Goal: Task Accomplishment & Management: Complete application form

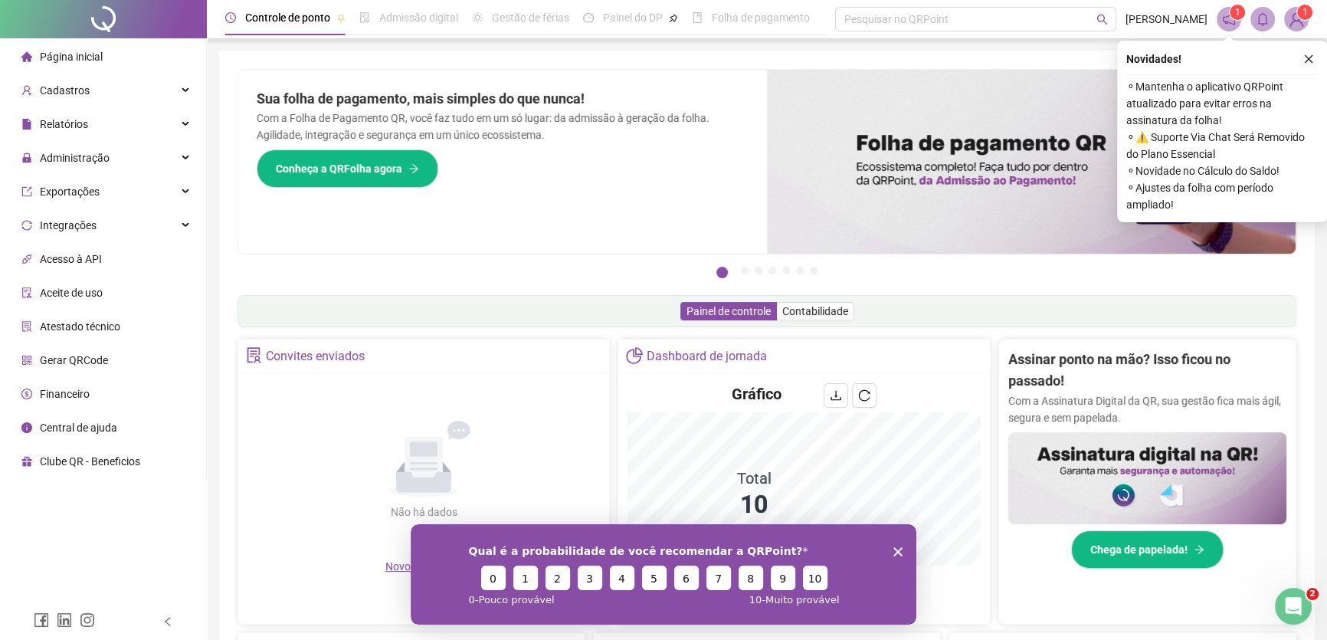
click at [897, 546] on icon "Encerrar pesquisa" at bounding box center [898, 550] width 9 height 9
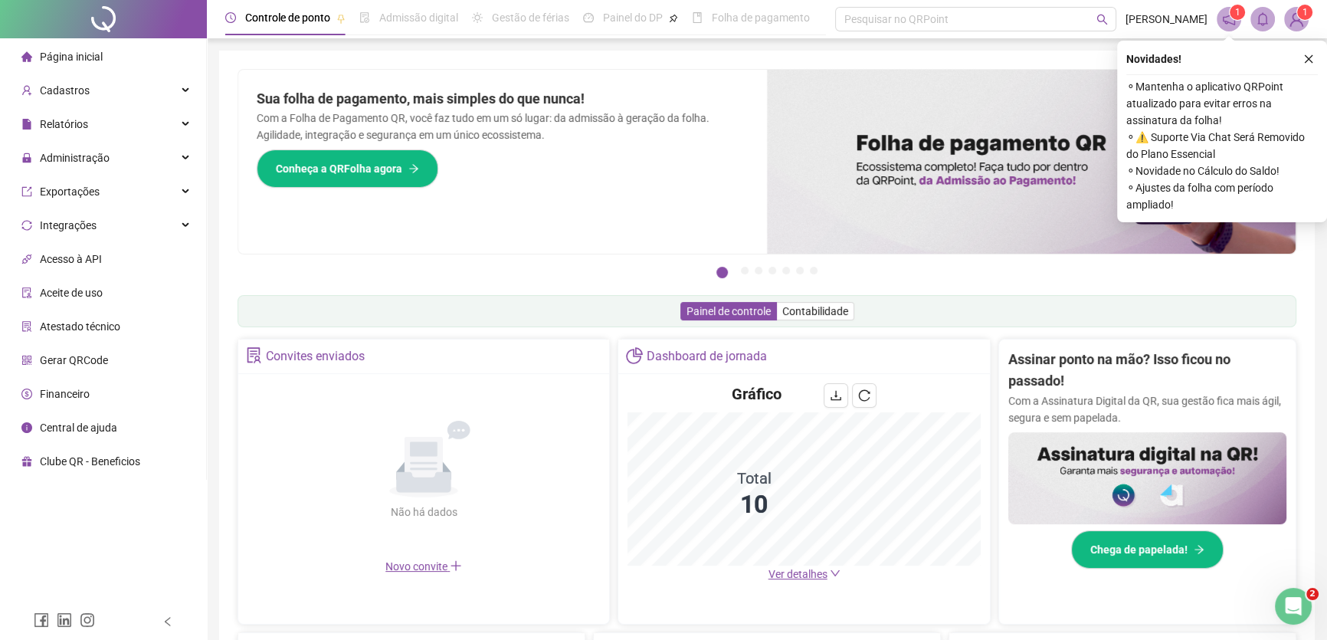
scroll to position [208, 0]
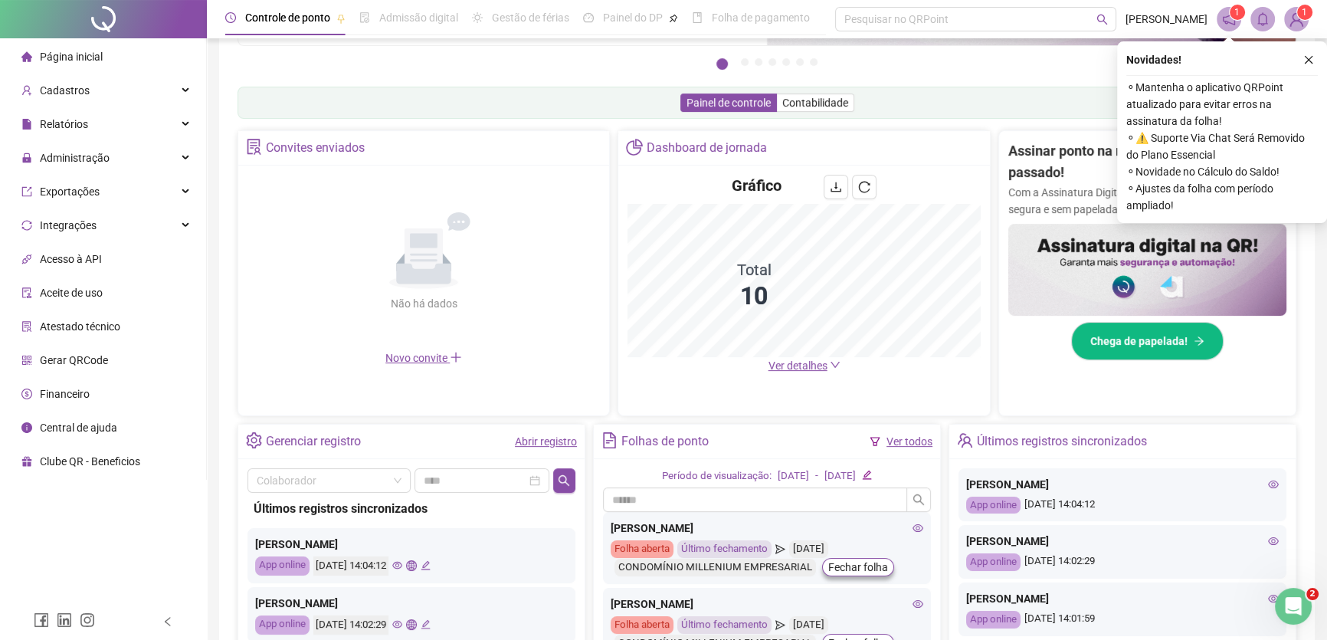
click at [523, 441] on link "Abrir registro" at bounding box center [546, 441] width 62 height 12
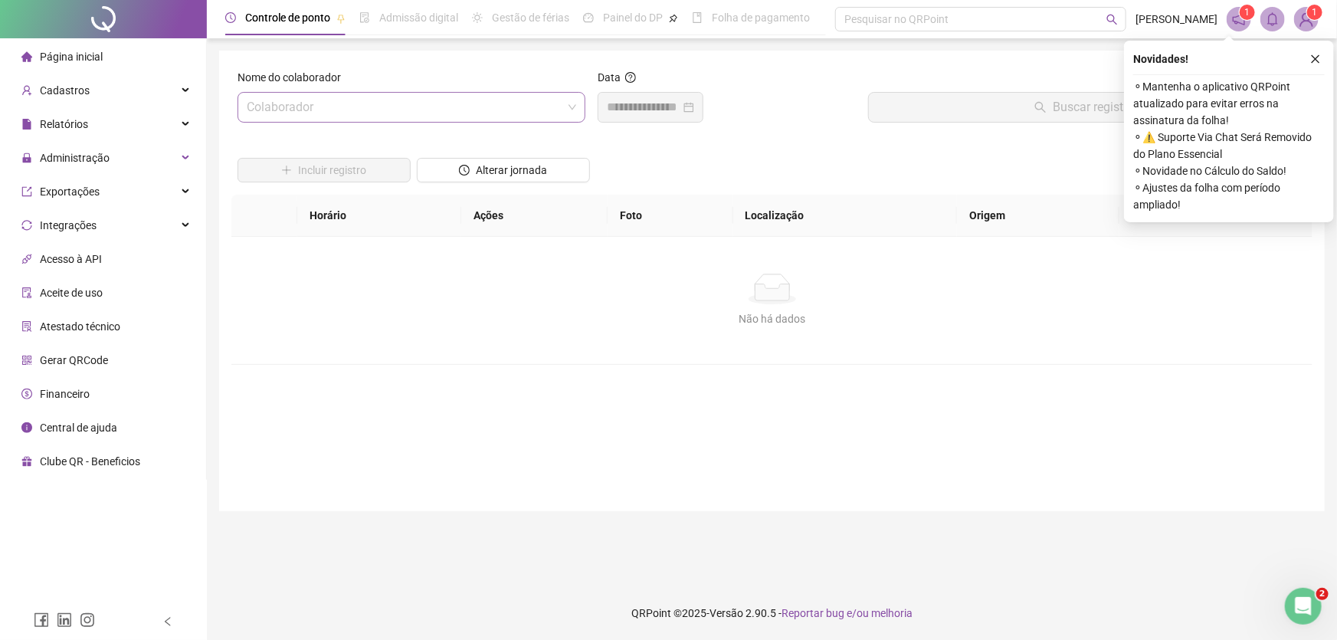
click at [331, 110] on input "search" at bounding box center [405, 107] width 316 height 29
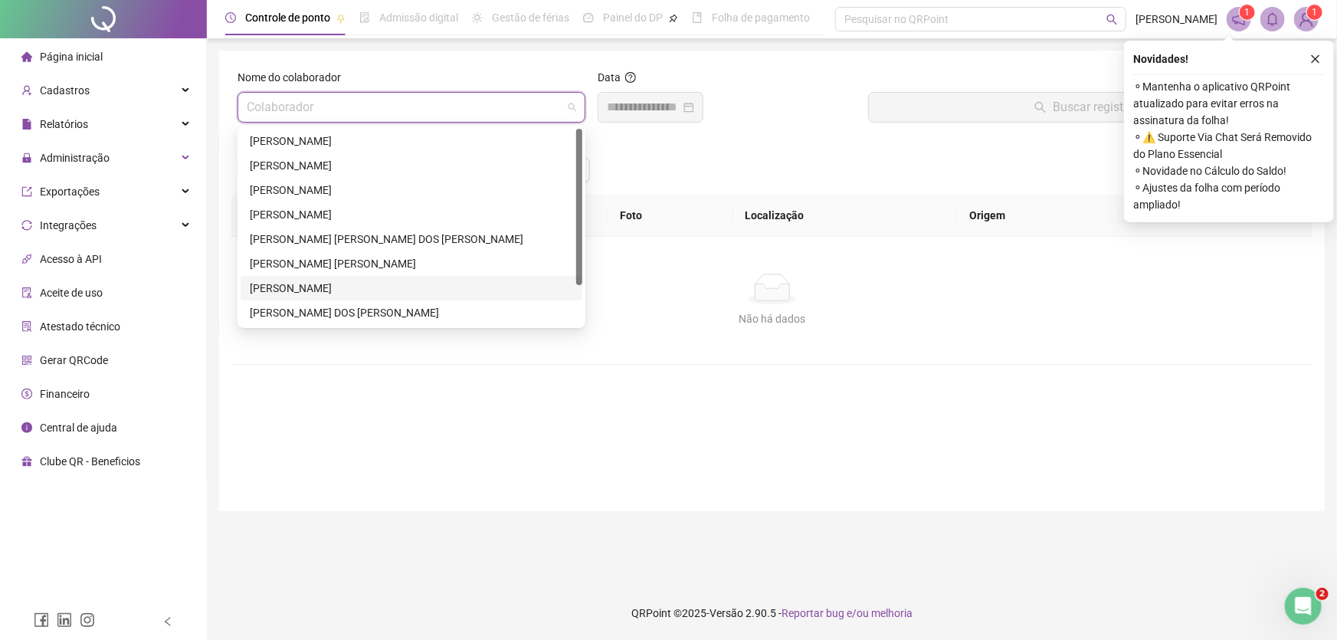
click at [319, 289] on div "[PERSON_NAME]" at bounding box center [411, 288] width 323 height 17
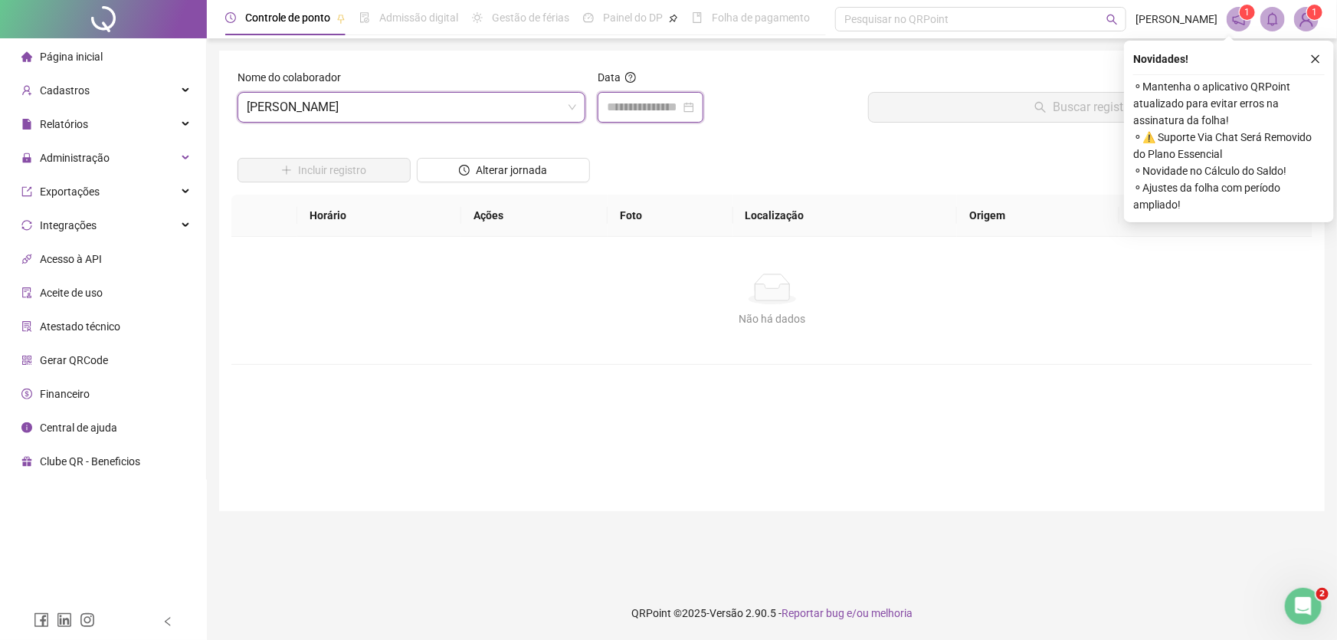
click at [651, 104] on input at bounding box center [644, 107] width 74 height 18
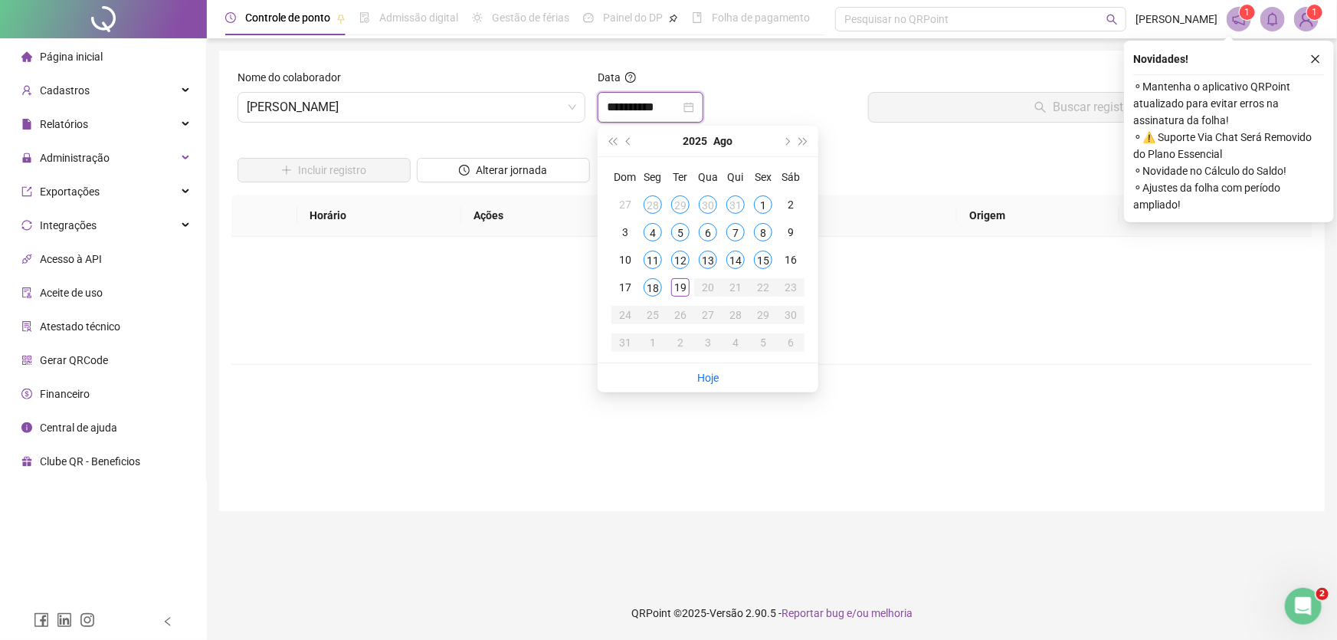
type input "**********"
click at [683, 291] on div "19" at bounding box center [680, 287] width 18 height 18
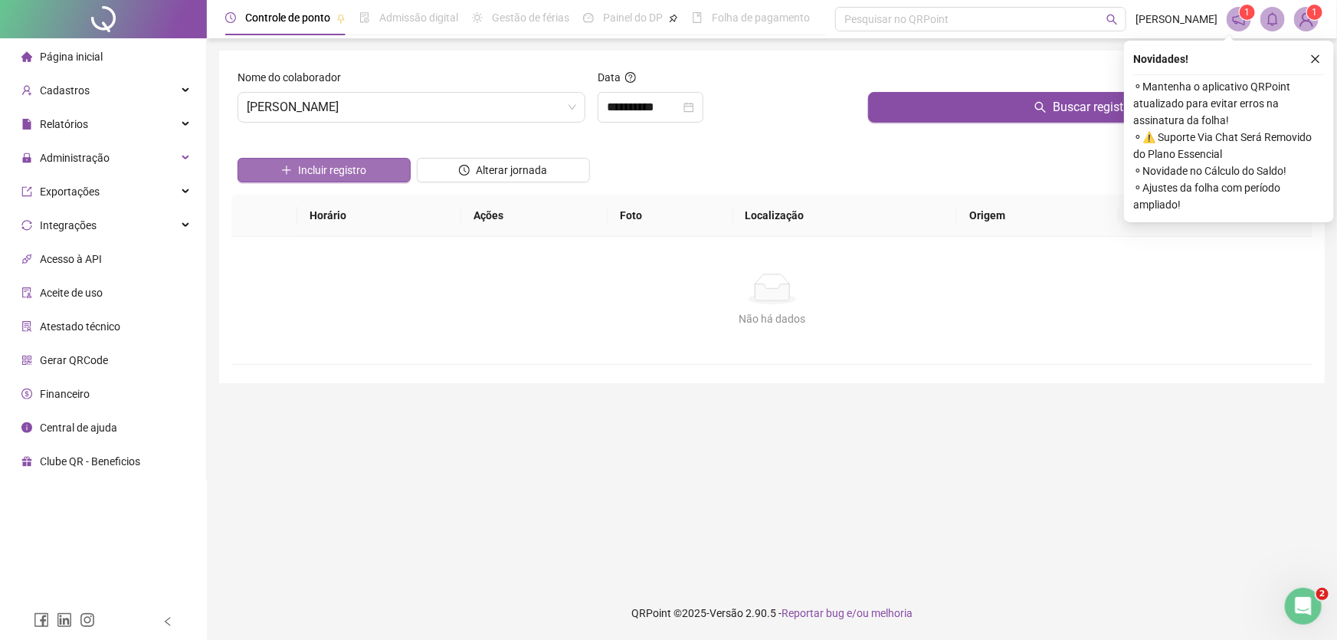
click at [351, 171] on span "Incluir registro" at bounding box center [332, 170] width 68 height 17
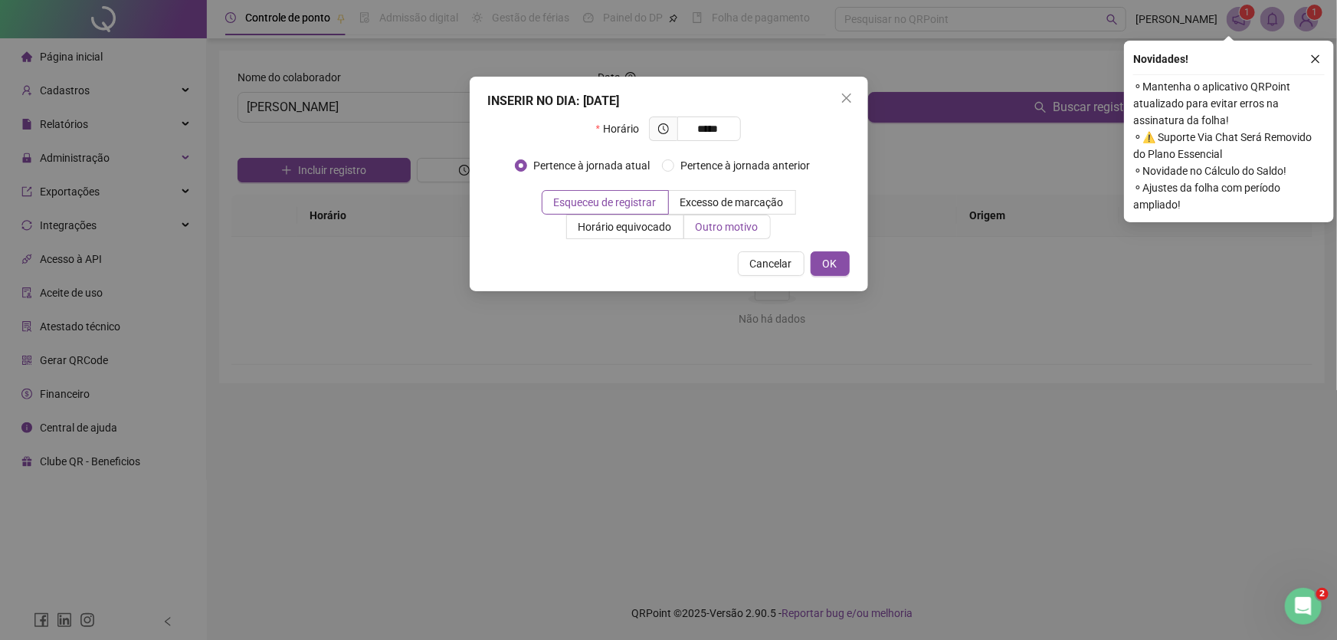
type input "*****"
drag, startPoint x: 658, startPoint y: 229, endPoint x: 642, endPoint y: 239, distance: 18.9
click at [696, 228] on span "Outro motivo" at bounding box center [727, 227] width 63 height 12
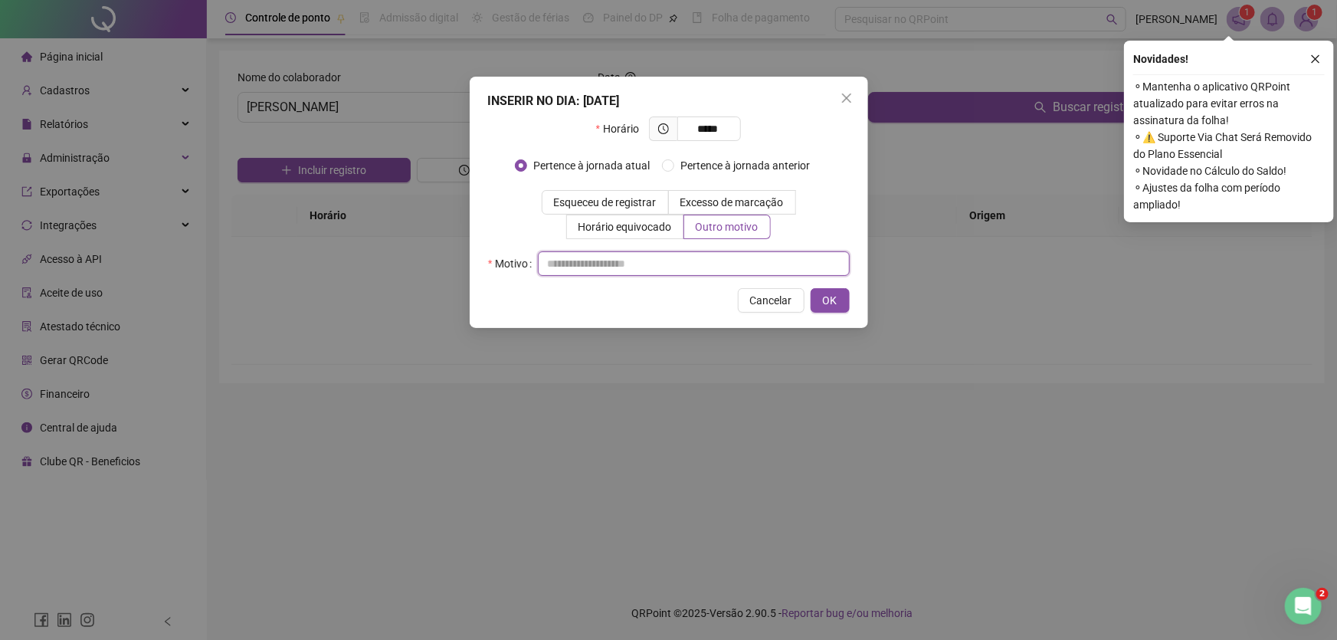
click at [549, 265] on input "text" at bounding box center [694, 263] width 312 height 25
type input "**********"
drag, startPoint x: 835, startPoint y: 299, endPoint x: 652, endPoint y: 291, distance: 183.3
click at [834, 297] on span "OK" at bounding box center [830, 300] width 15 height 17
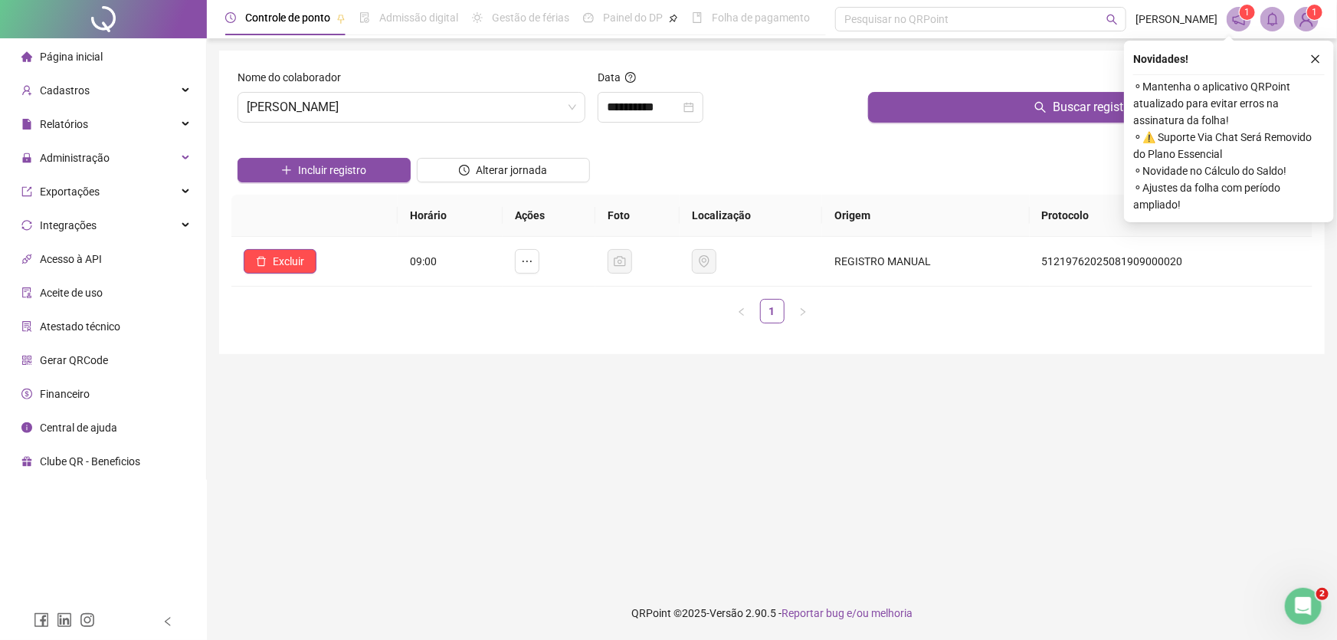
click at [1320, 57] on icon "close" at bounding box center [1315, 59] width 11 height 11
